Goal: Find specific page/section: Find specific page/section

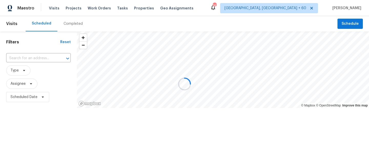
click at [93, 7] on div at bounding box center [184, 84] width 369 height 168
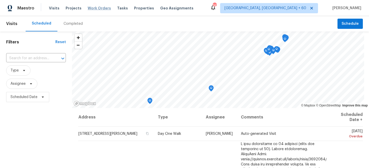
click at [98, 8] on span "Work Orders" at bounding box center [99, 8] width 23 height 5
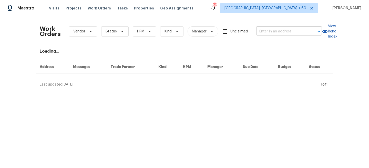
click at [296, 32] on input "text" at bounding box center [281, 32] width 51 height 8
paste input "[STREET_ADDRESS]"
type input "[STREET_ADDRESS]"
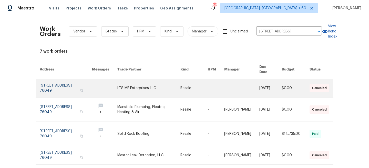
click at [157, 85] on link at bounding box center [148, 88] width 63 height 18
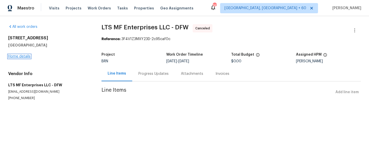
click at [18, 57] on link "Home details" at bounding box center [19, 57] width 22 height 4
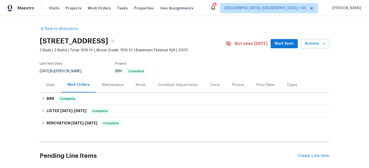
click at [116, 88] on div "Maintenance" at bounding box center [113, 85] width 34 height 15
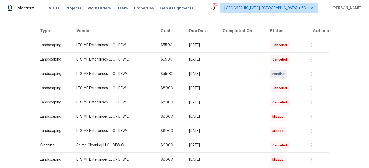
scroll to position [86, 0]
